Goal: Find specific page/section: Find specific page/section

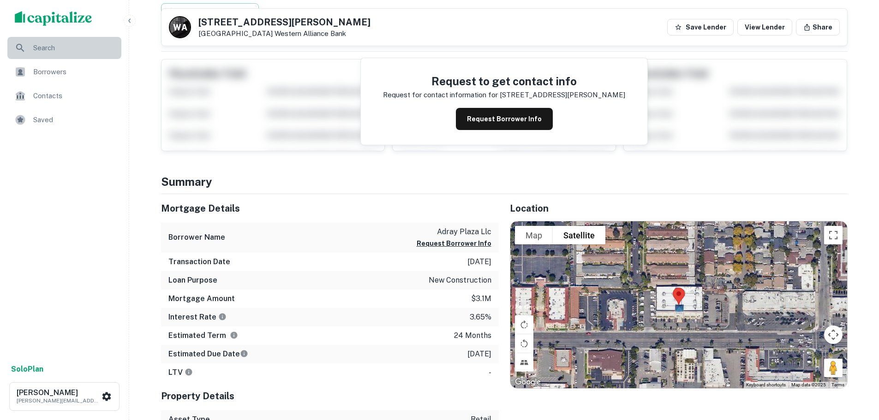
click at [58, 55] on div "Search" at bounding box center [64, 48] width 114 height 22
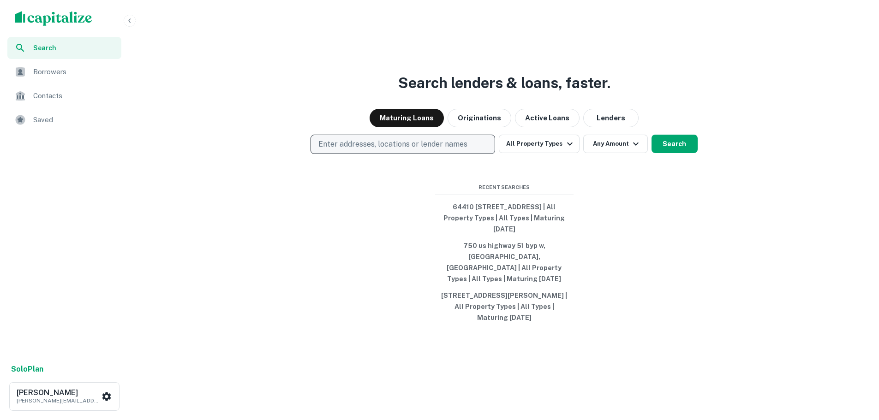
click at [390, 144] on p "Enter addresses, locations or lender names" at bounding box center [392, 144] width 149 height 11
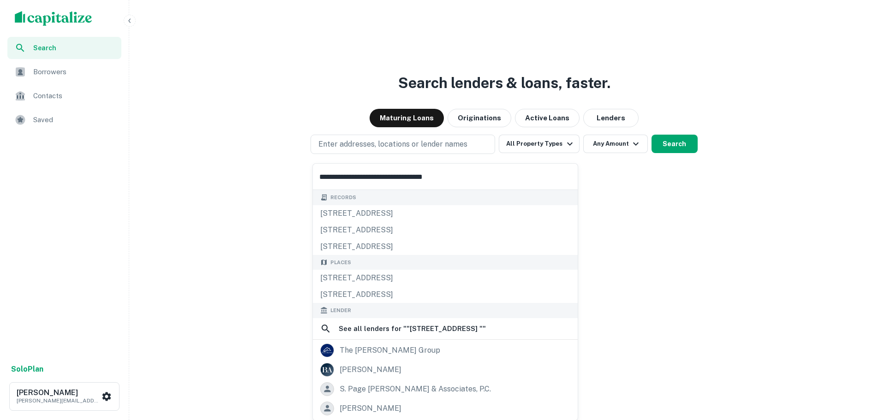
type input "**********"
